Goal: Navigation & Orientation: Find specific page/section

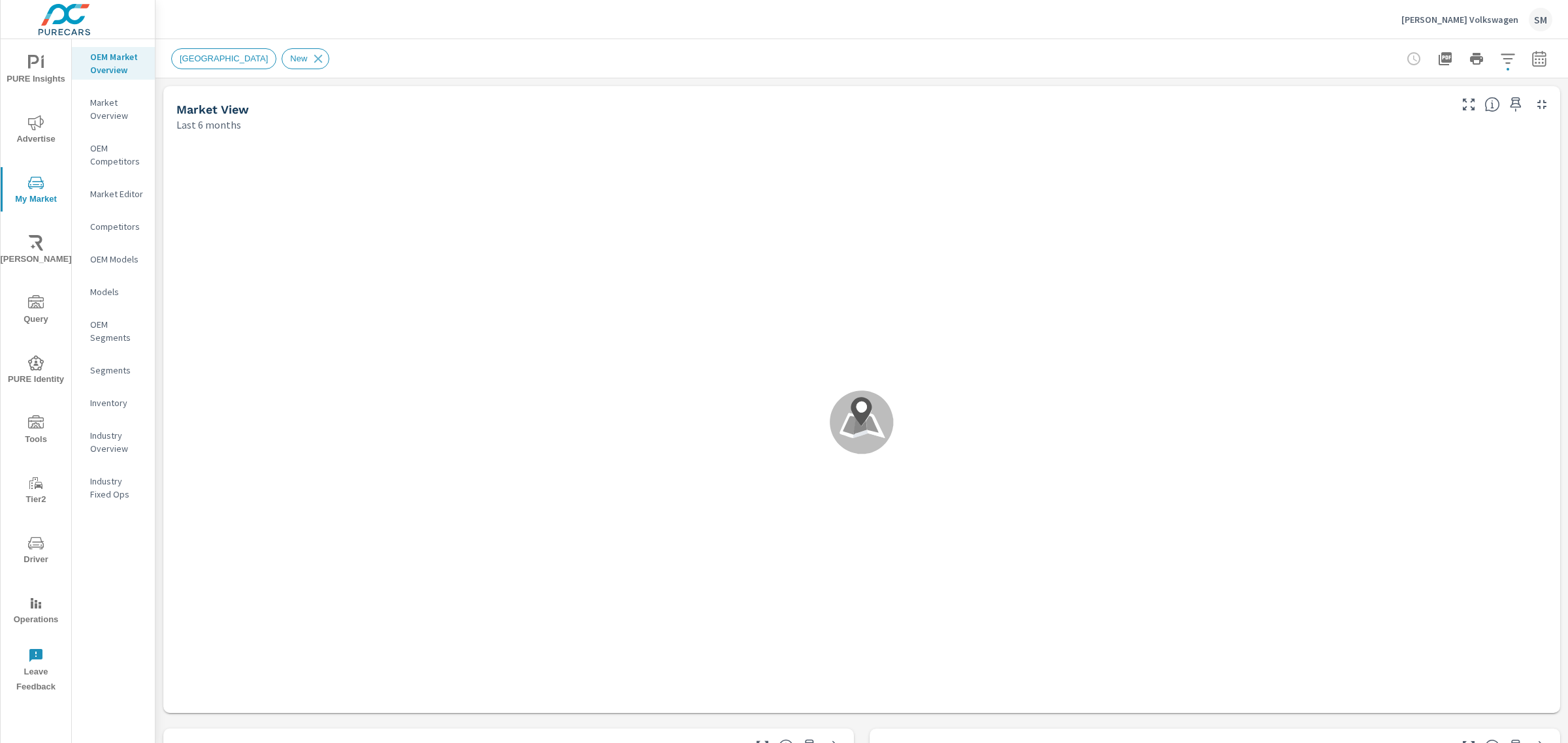
scroll to position [441, 0]
click at [1453, 11] on div "Karen Radley Volkswagen SM" at bounding box center [1477, 19] width 151 height 24
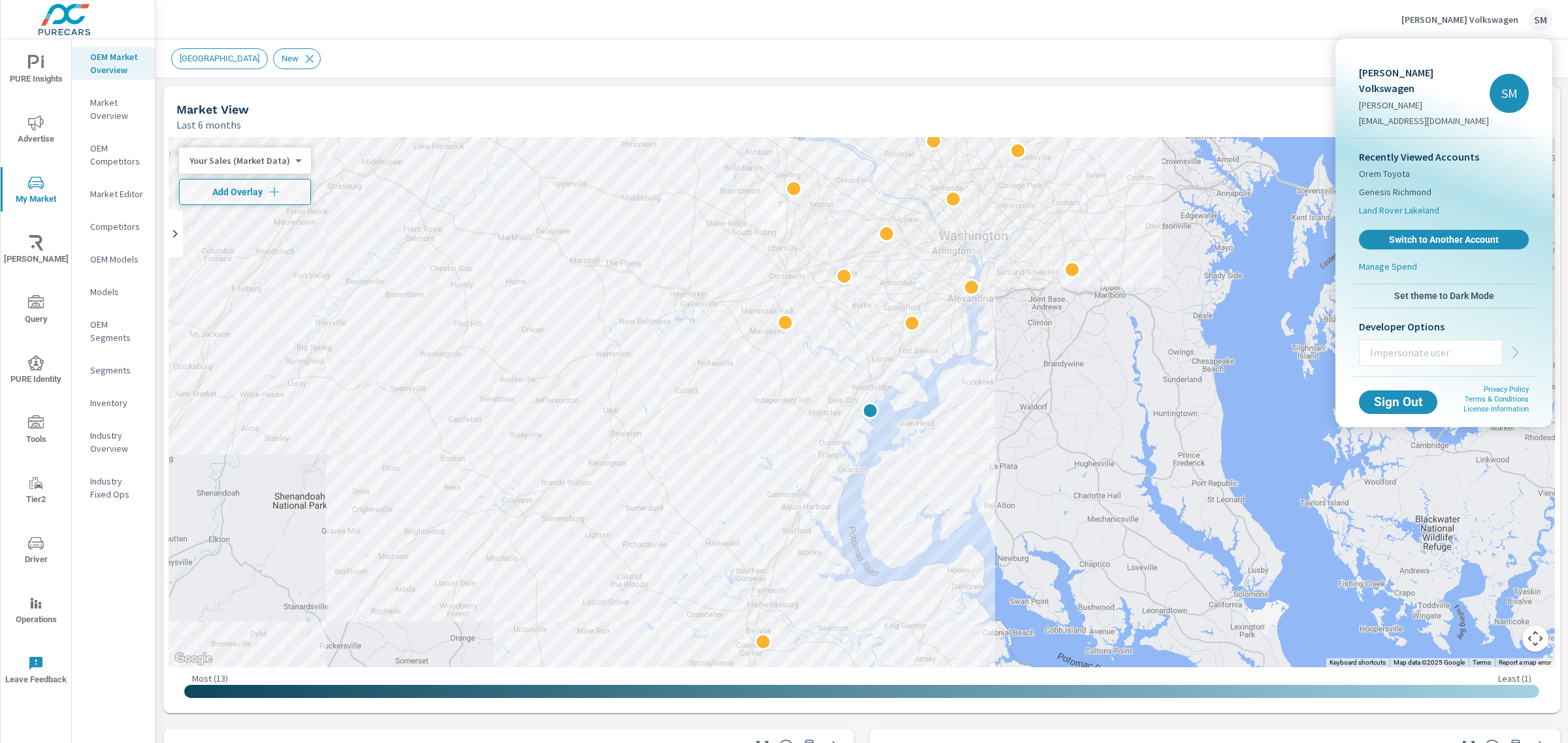
click at [1394, 204] on span "Land Rover Lakeland" at bounding box center [1399, 210] width 81 height 13
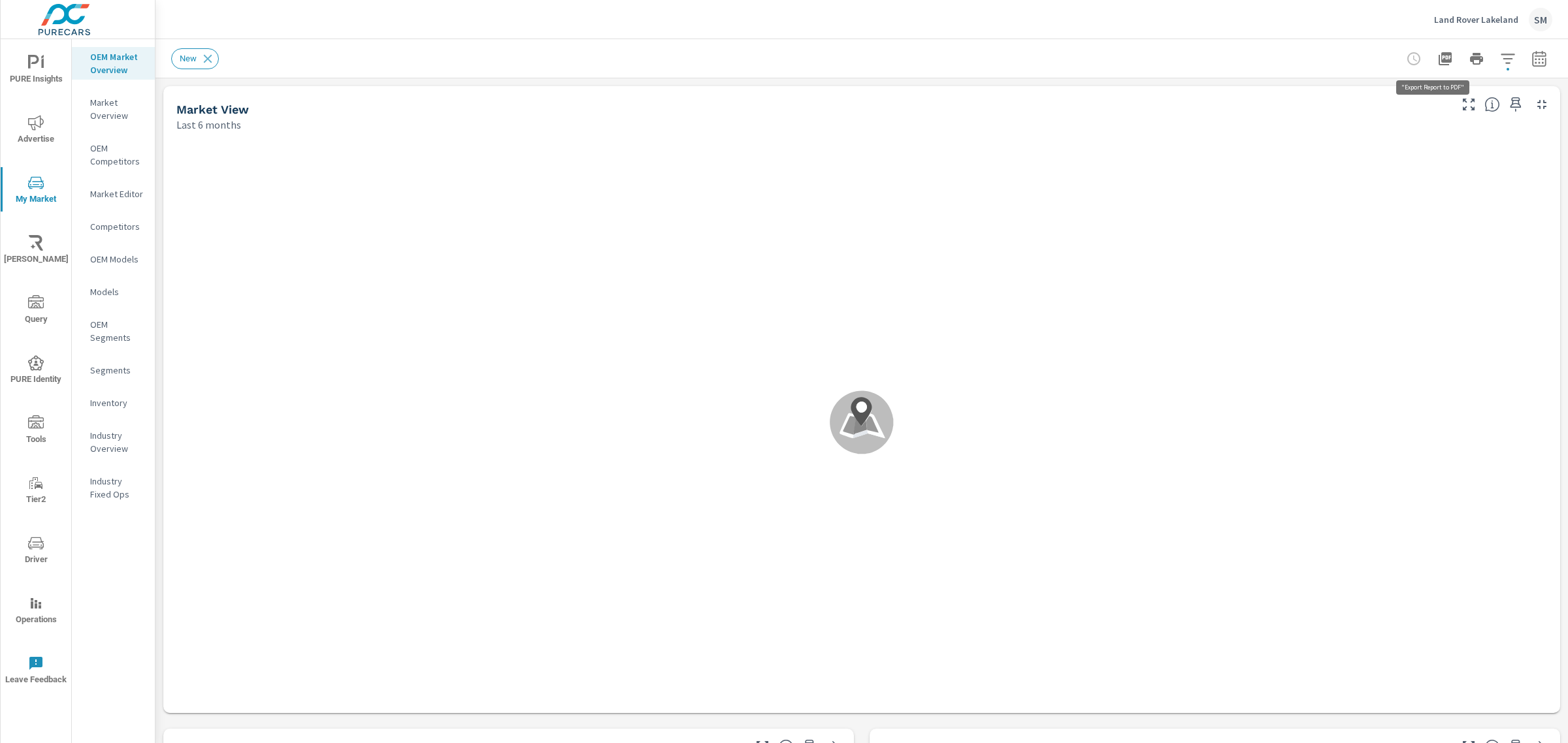
click at [1440, 58] on icon "button" at bounding box center [1445, 58] width 15 height 15
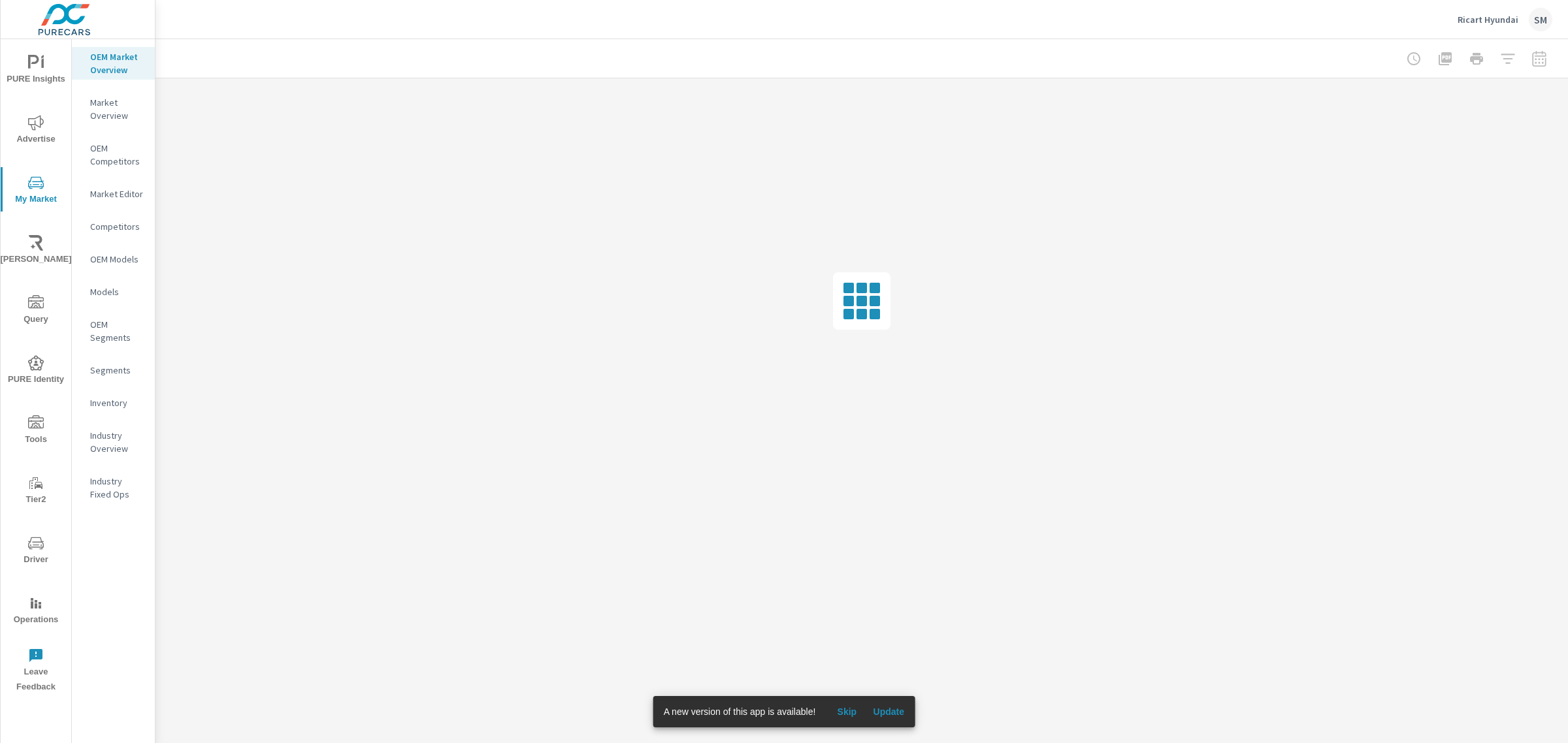
click at [885, 710] on span "Update" at bounding box center [889, 711] width 32 height 12
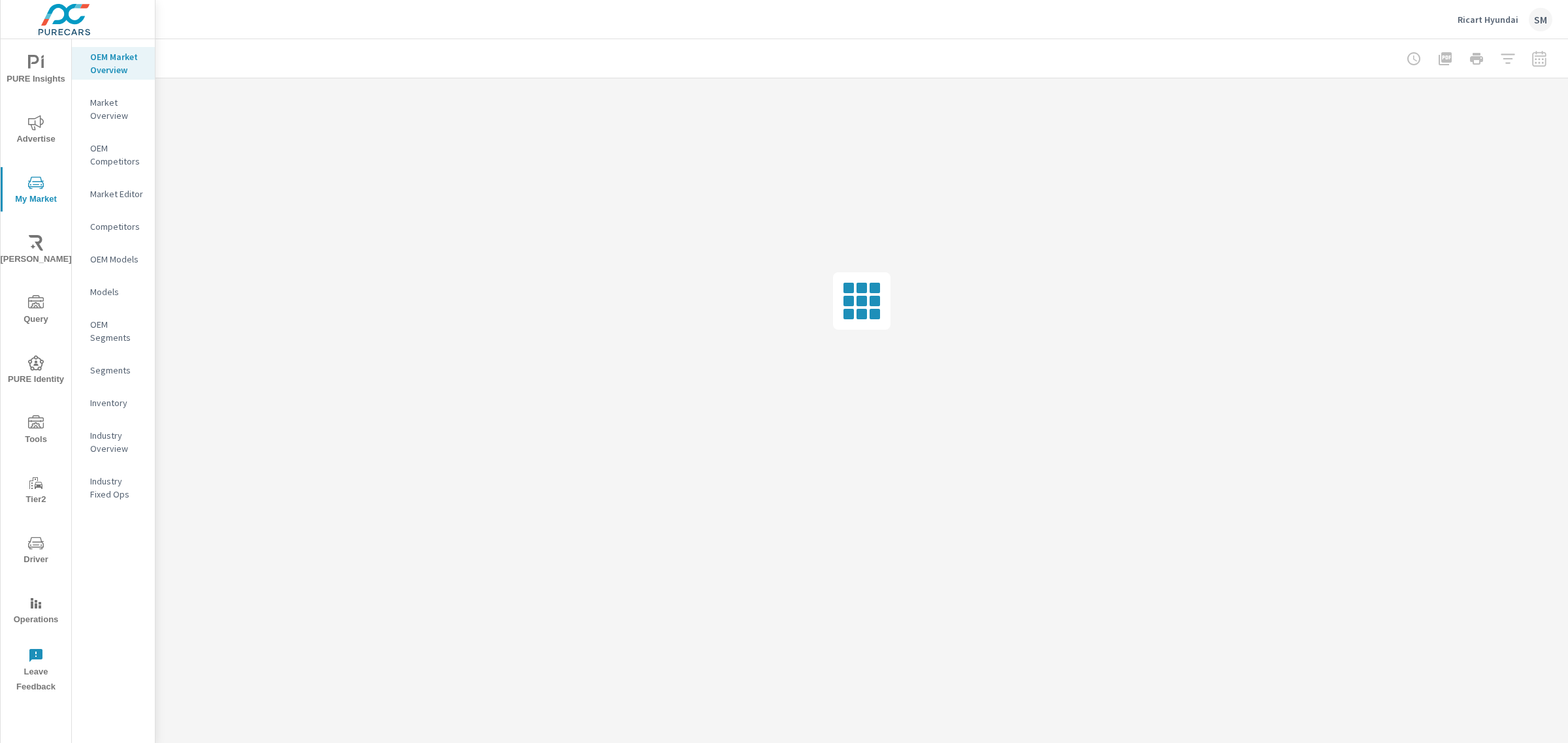
click at [611, 31] on div "Ricart Hyundai SM" at bounding box center [862, 19] width 1381 height 38
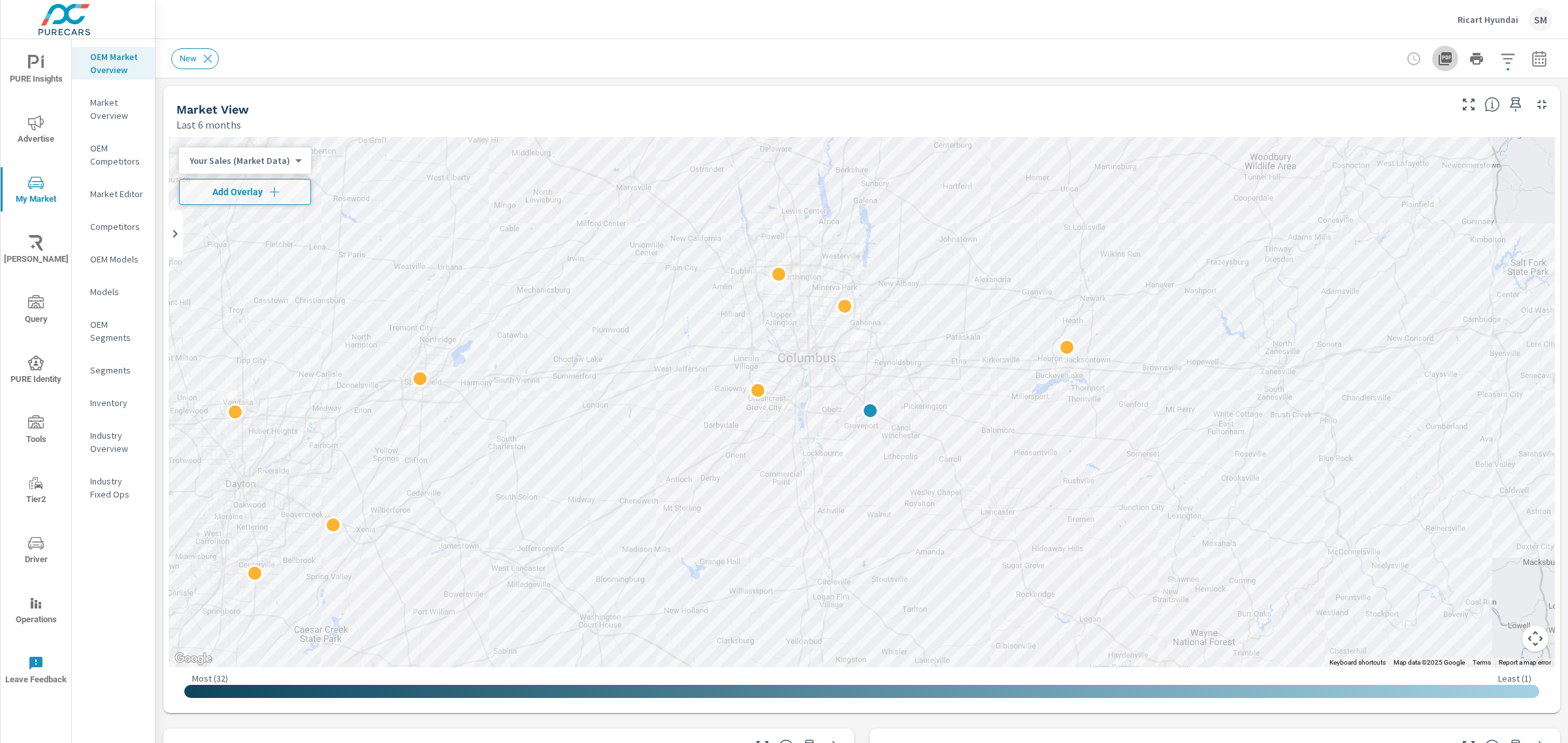
click at [1439, 58] on icon "button" at bounding box center [1445, 58] width 13 height 13
click at [1500, 24] on p "Ricart Hyundai" at bounding box center [1487, 19] width 61 height 12
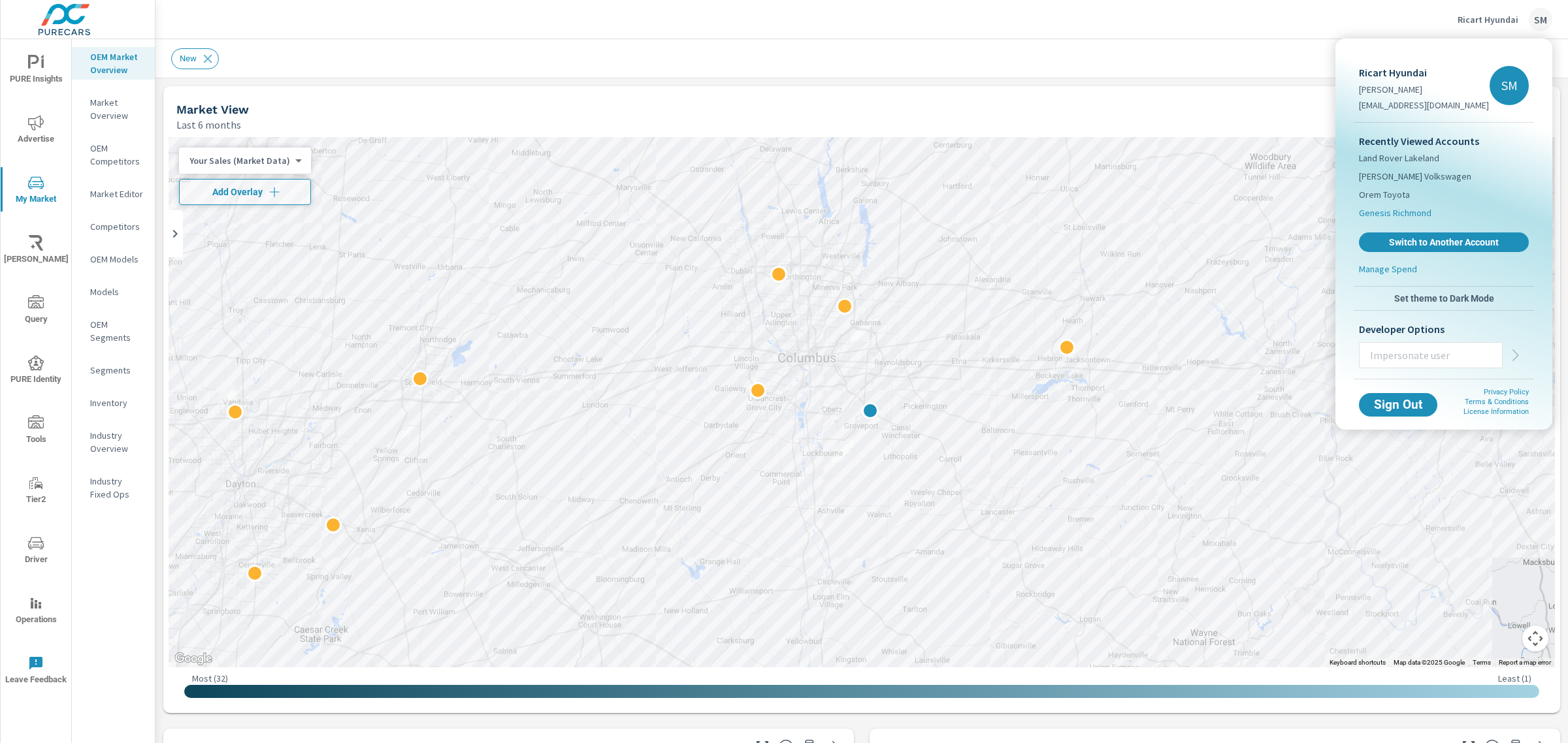
click at [1383, 213] on span "Genesis Richmond" at bounding box center [1395, 213] width 72 height 13
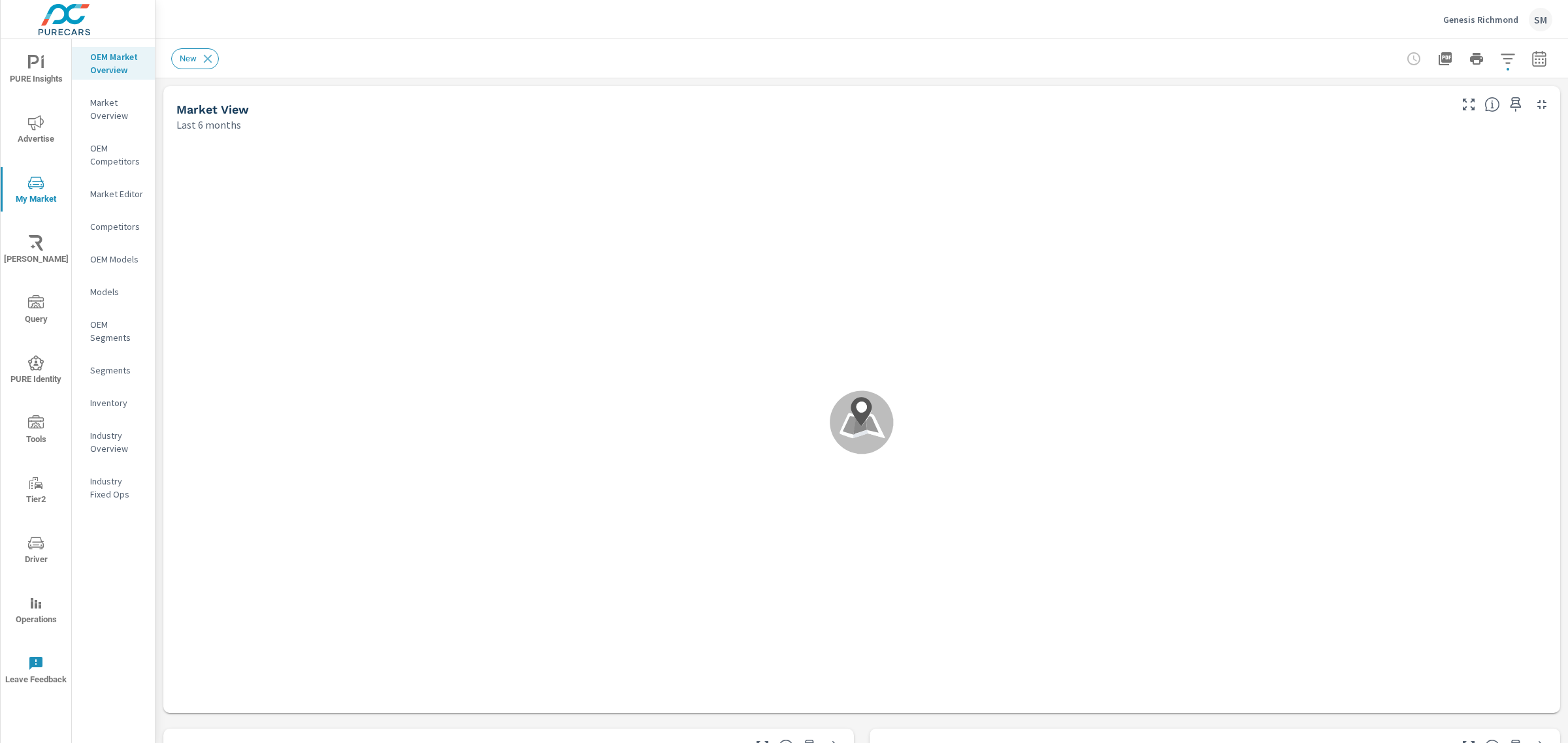
scroll to position [1, 0]
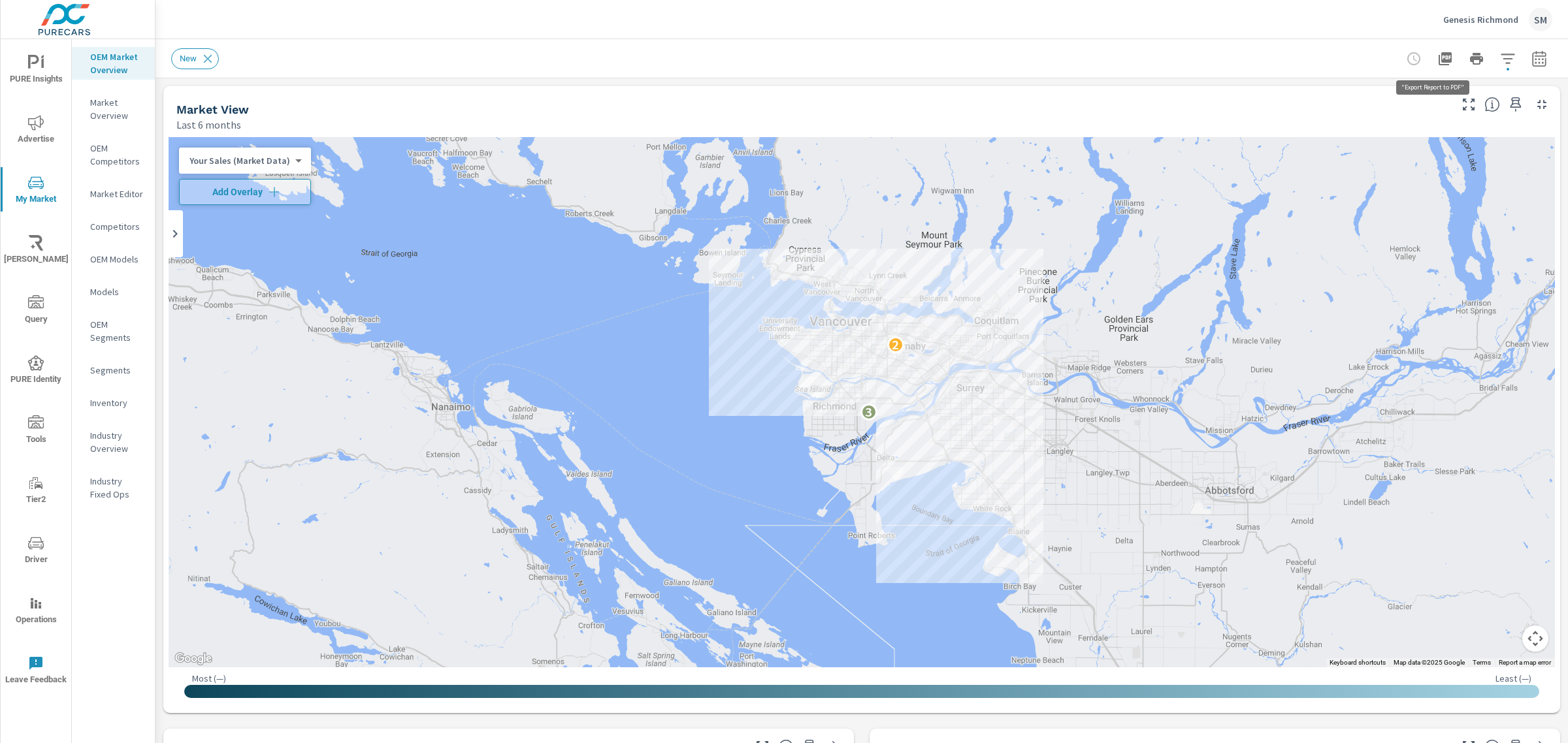
click at [1439, 59] on icon "button" at bounding box center [1445, 58] width 13 height 13
